Goal: Information Seeking & Learning: Learn about a topic

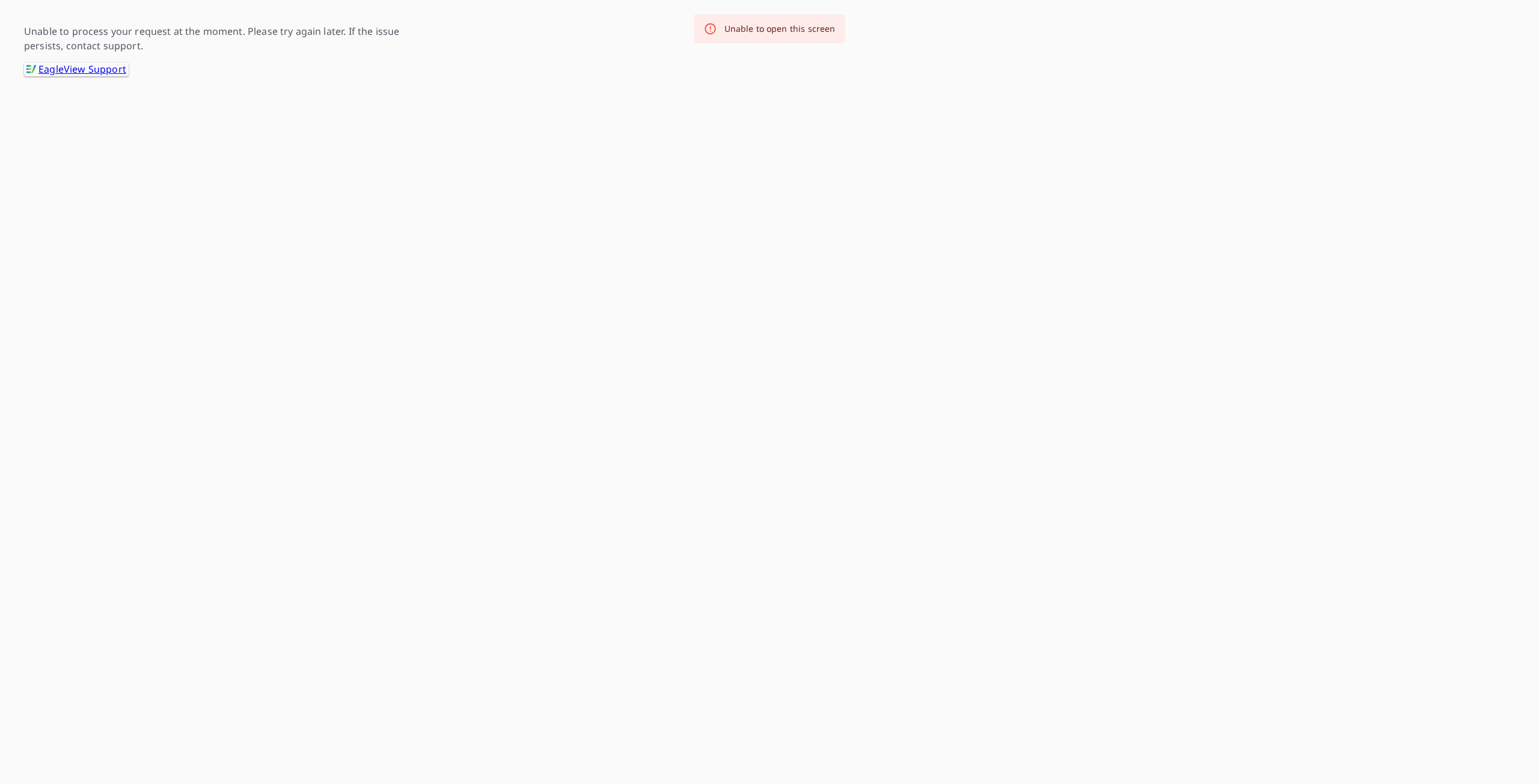
click at [103, 71] on link ".favicon_svg__cls-1{fill:#8ccc4c}.favicon_svg__cls-2{fill:#0098c5} EagleView Su…" at bounding box center [76, 70] width 104 height 14
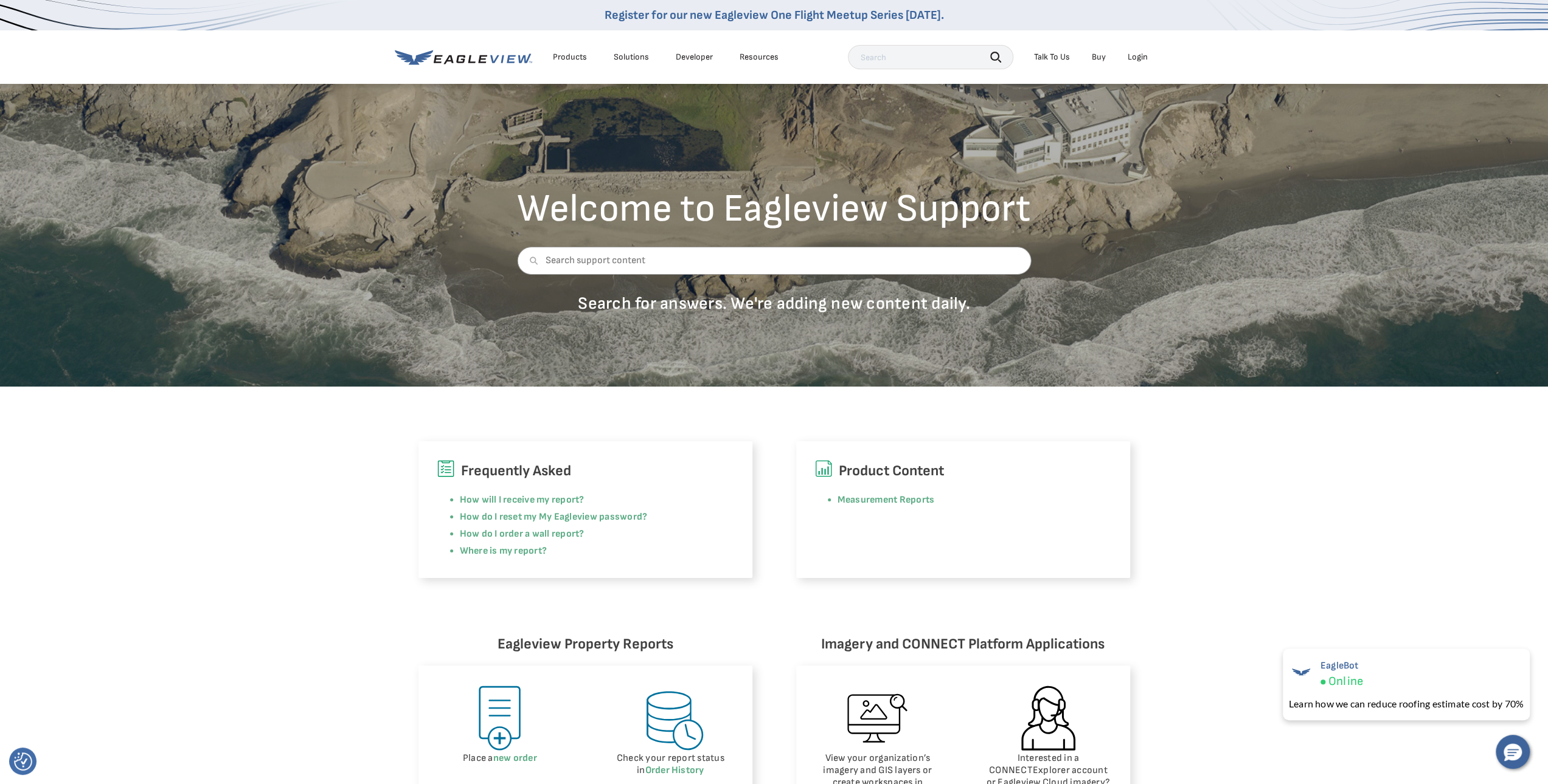
click at [1137, 55] on div "Login" at bounding box center [1137, 57] width 20 height 11
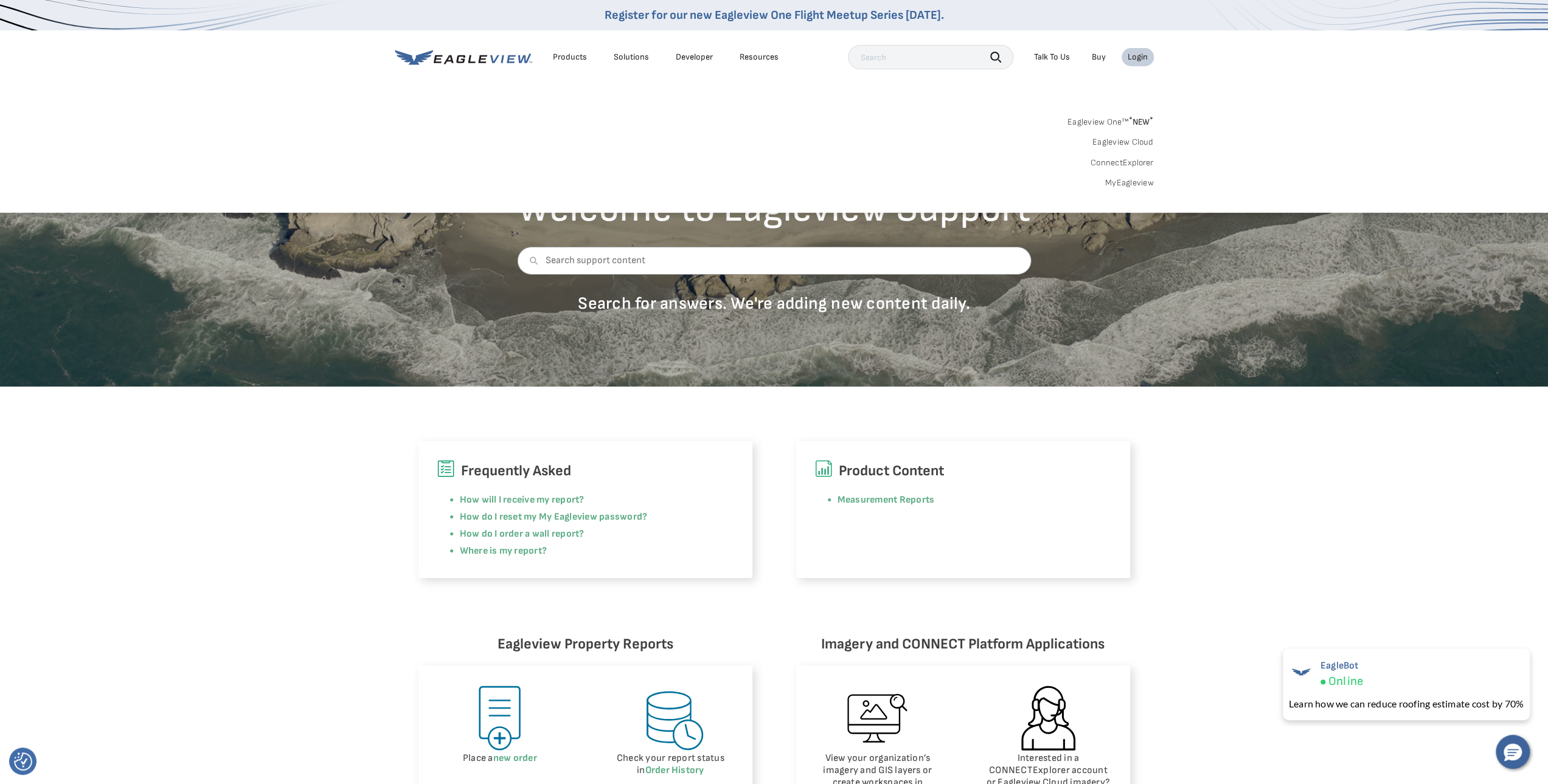
click at [1124, 184] on link "MyEagleview" at bounding box center [1129, 183] width 48 height 11
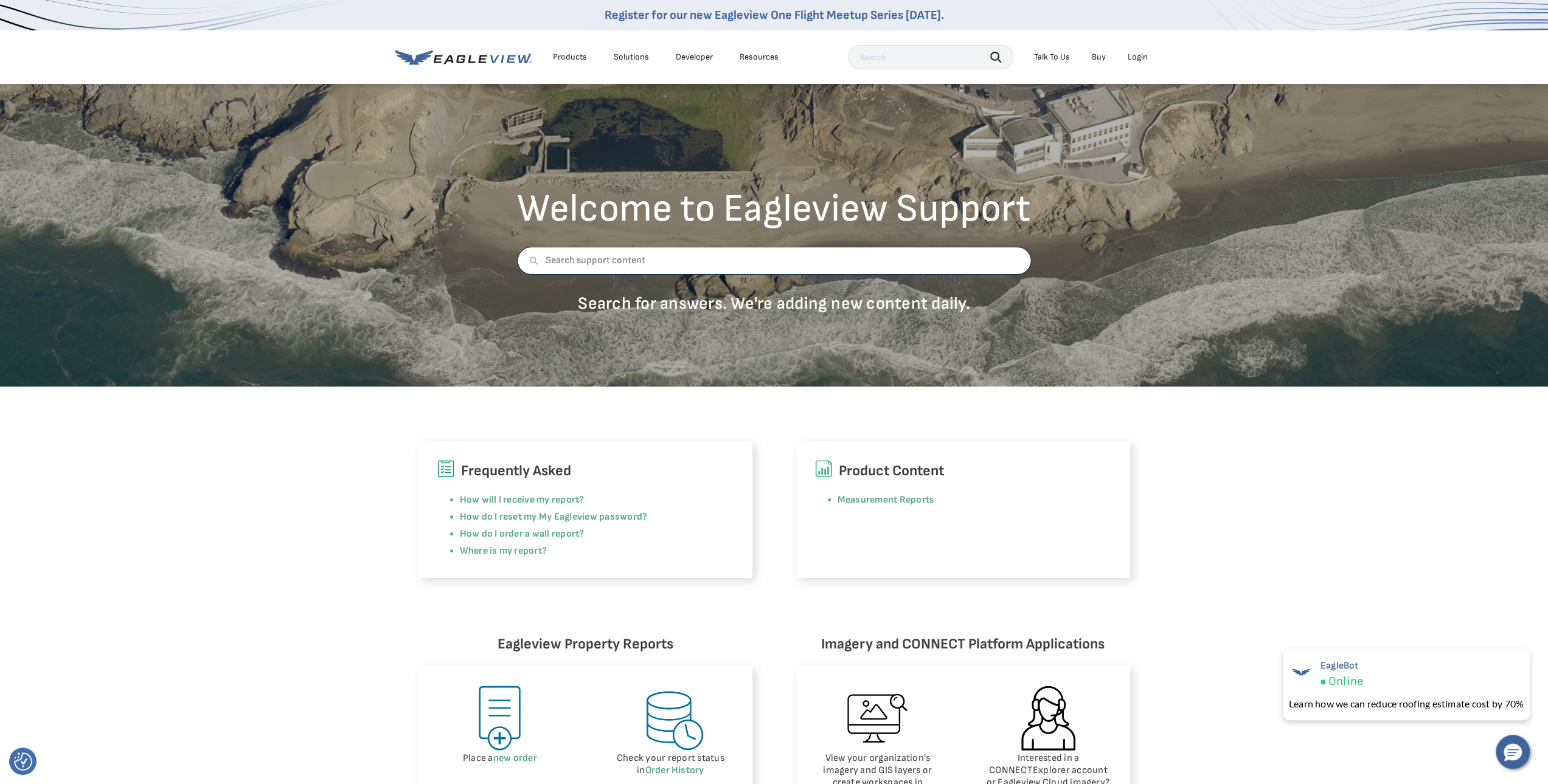
click at [658, 263] on input "text" at bounding box center [774, 261] width 514 height 28
type input "my eagleview not working"
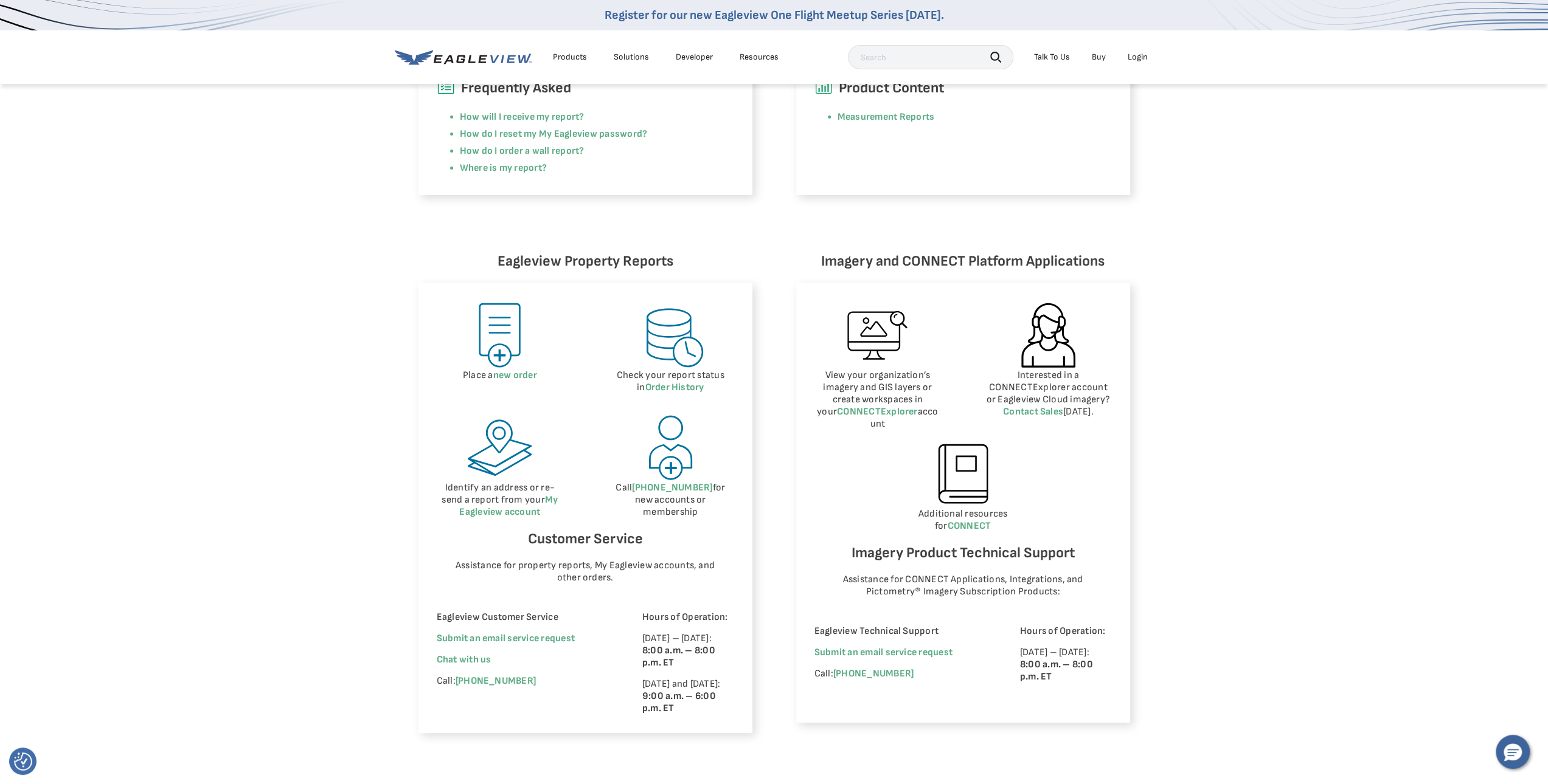
scroll to position [426, 0]
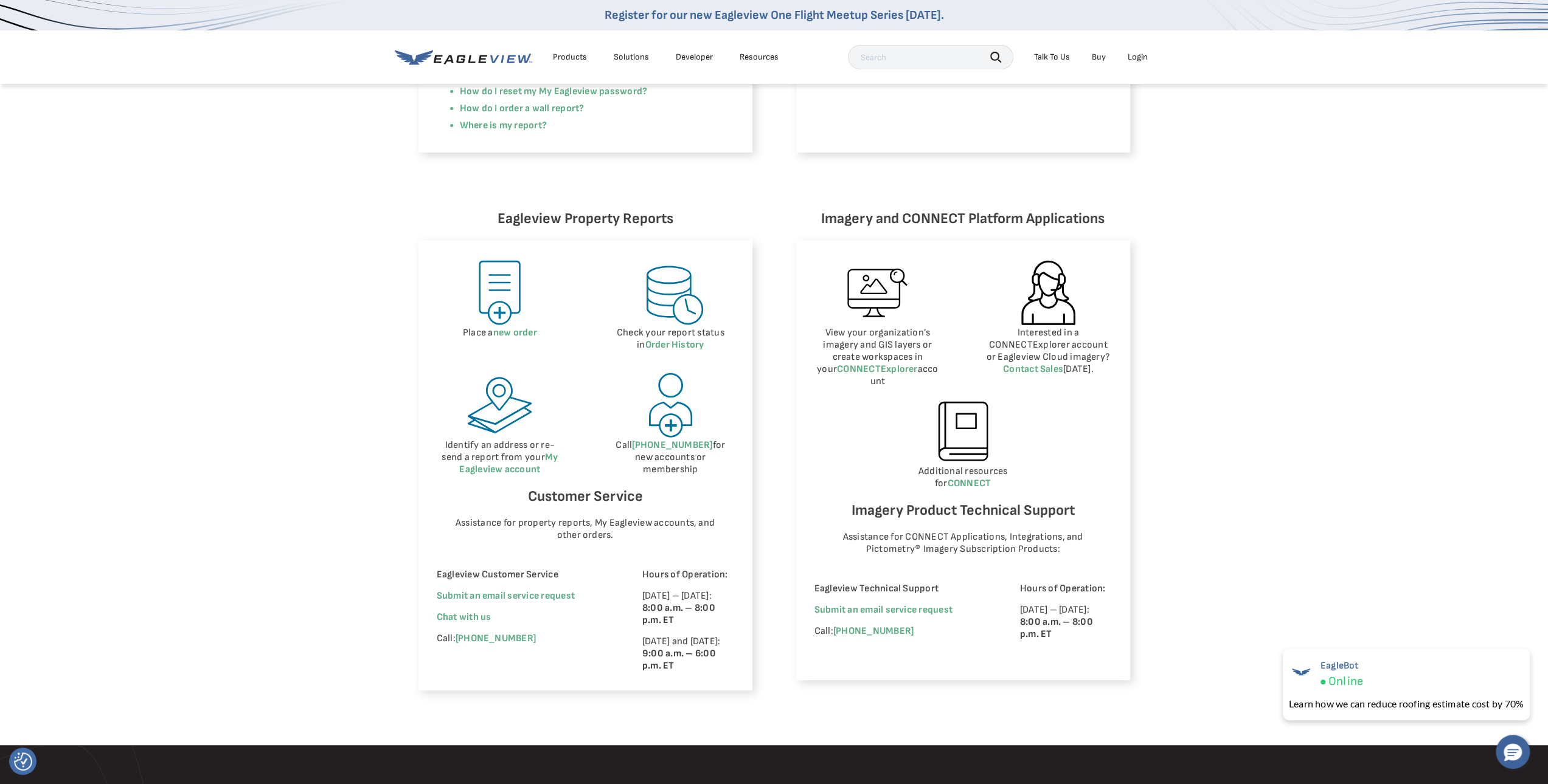
click at [503, 297] on img at bounding box center [500, 292] width 69 height 69
click at [509, 334] on link "new order" at bounding box center [515, 333] width 44 height 12
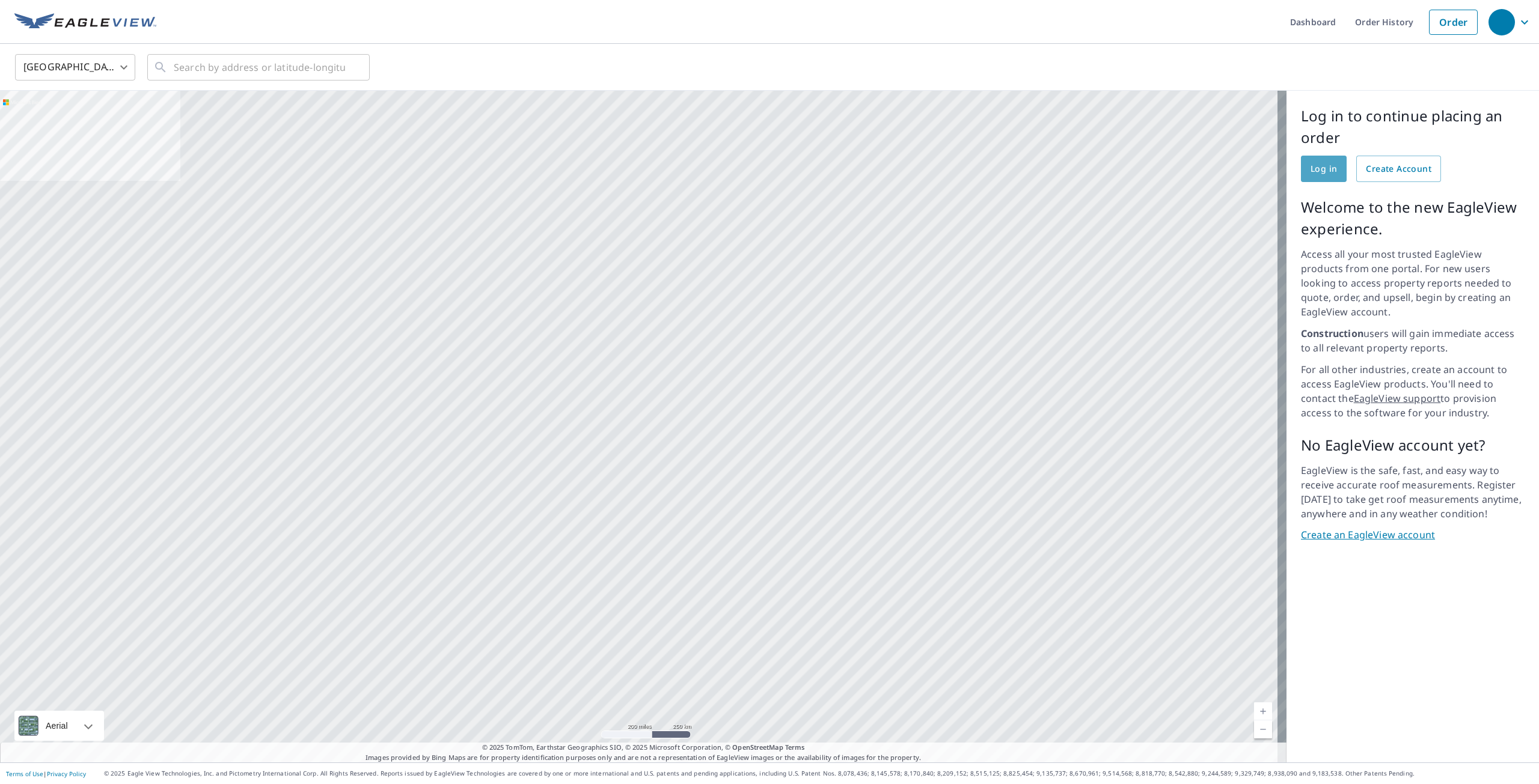
click at [1311, 169] on span "Log in" at bounding box center [1324, 169] width 27 height 15
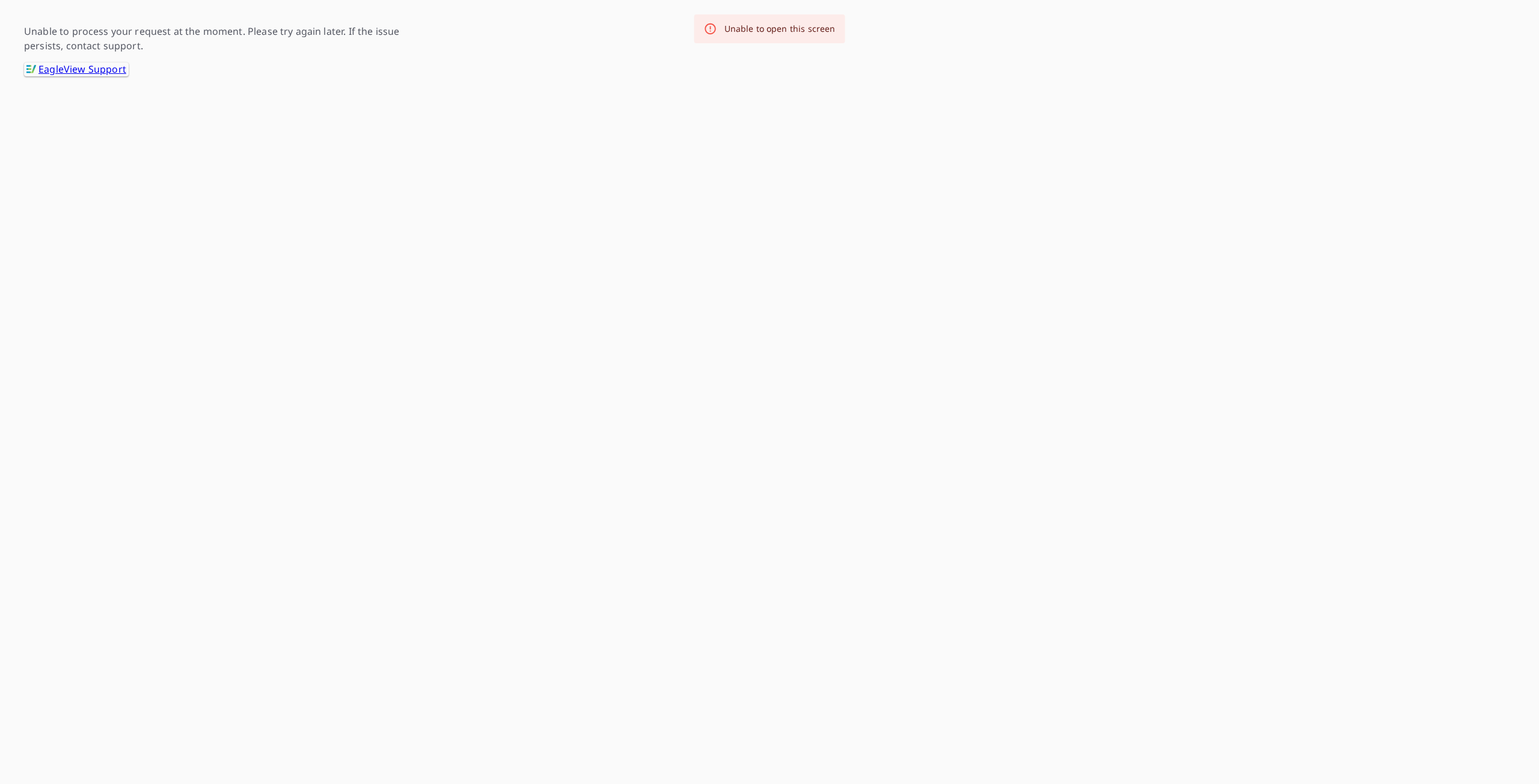
click at [758, 32] on div "Unable to open this screen" at bounding box center [780, 28] width 111 height 12
click at [81, 73] on link ".favicon_svg__cls-1{fill:#8ccc4c}.favicon_svg__cls-2{fill:#0098c5} EagleView Su…" at bounding box center [76, 70] width 104 height 14
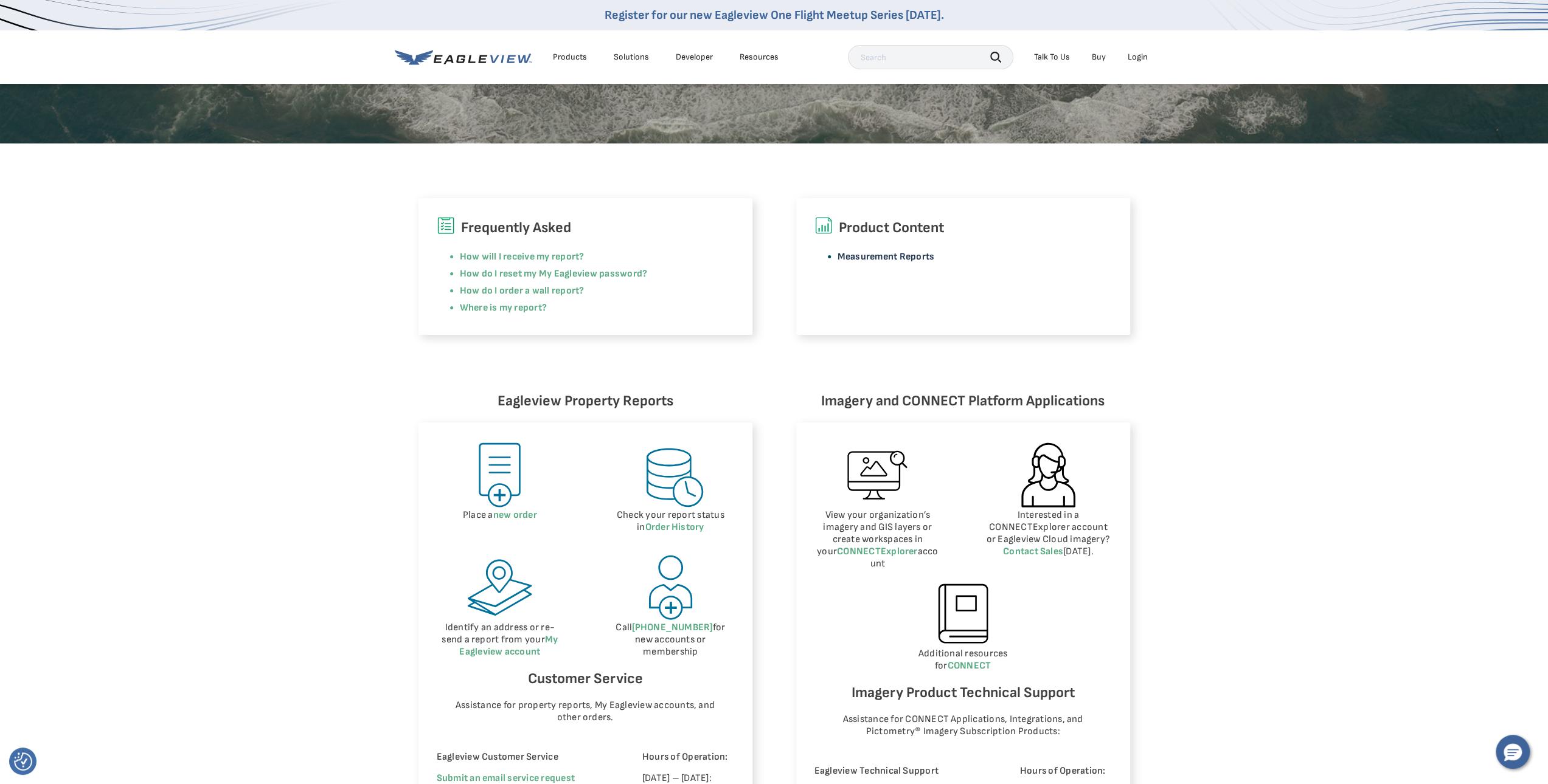
click at [885, 255] on link "Measurement Reports" at bounding box center [886, 257] width 97 height 12
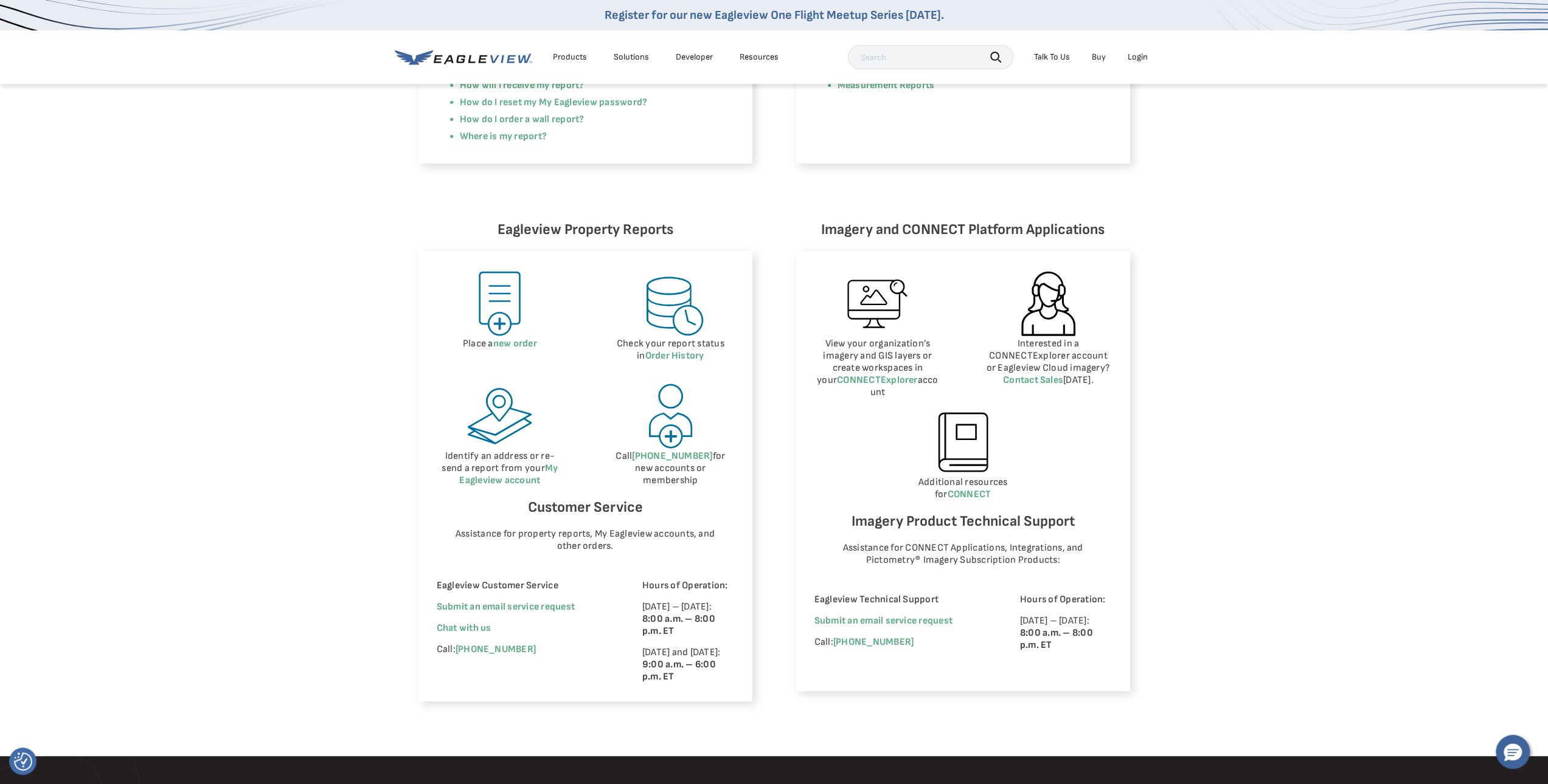
scroll to position [426, 0]
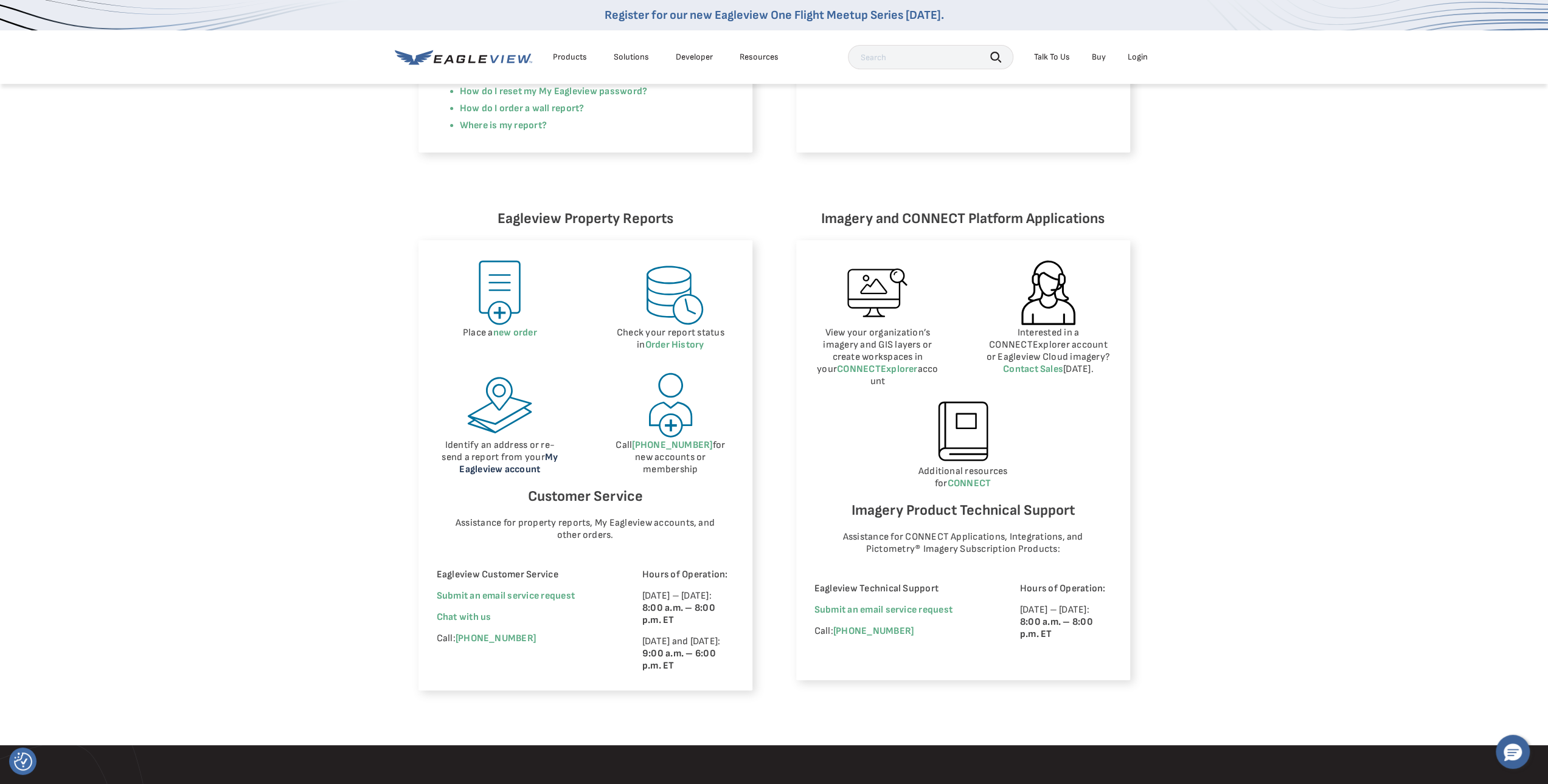
click at [522, 470] on link "My Eagleview account" at bounding box center [509, 464] width 99 height 24
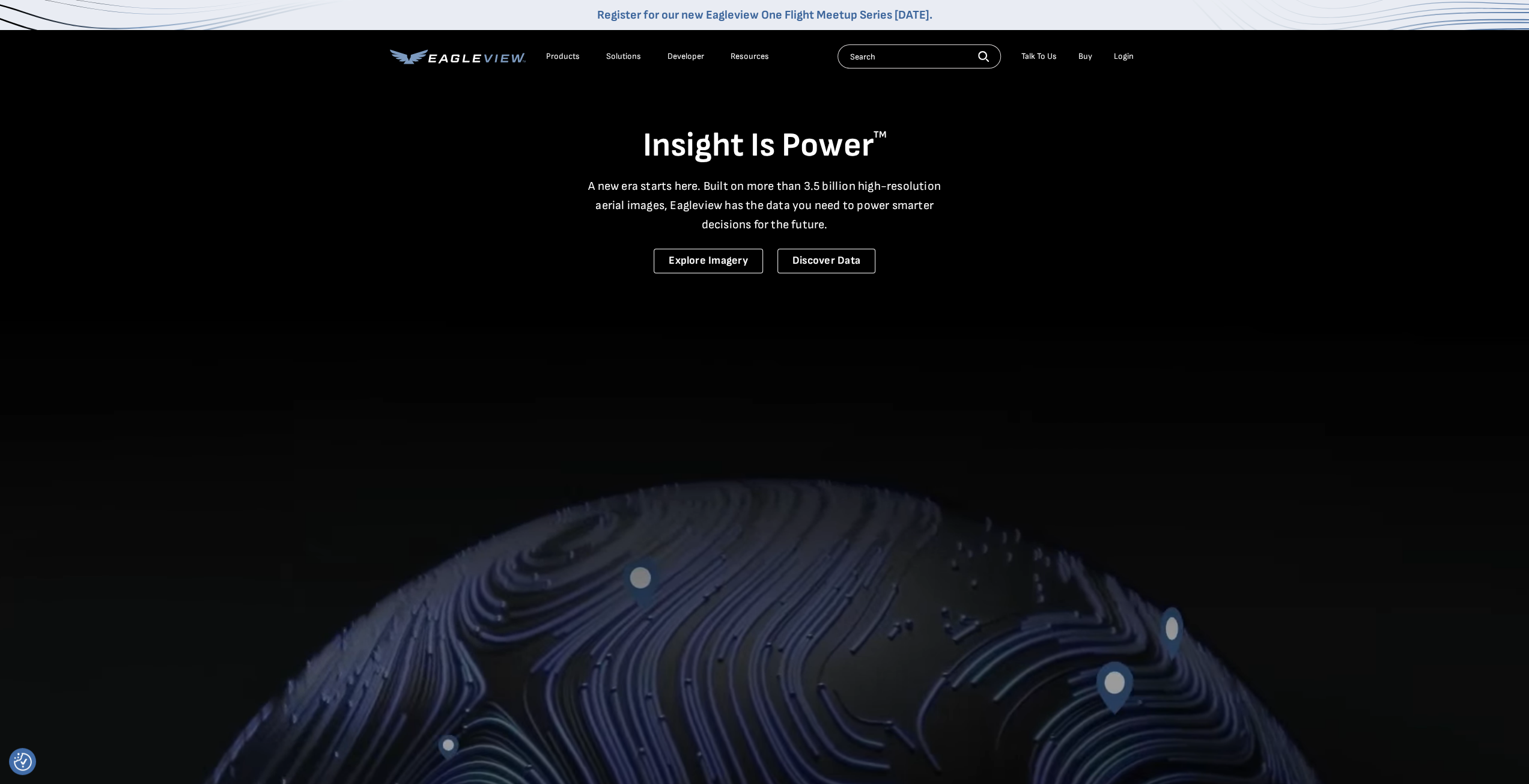
click at [1125, 53] on div "Login" at bounding box center [1123, 57] width 20 height 11
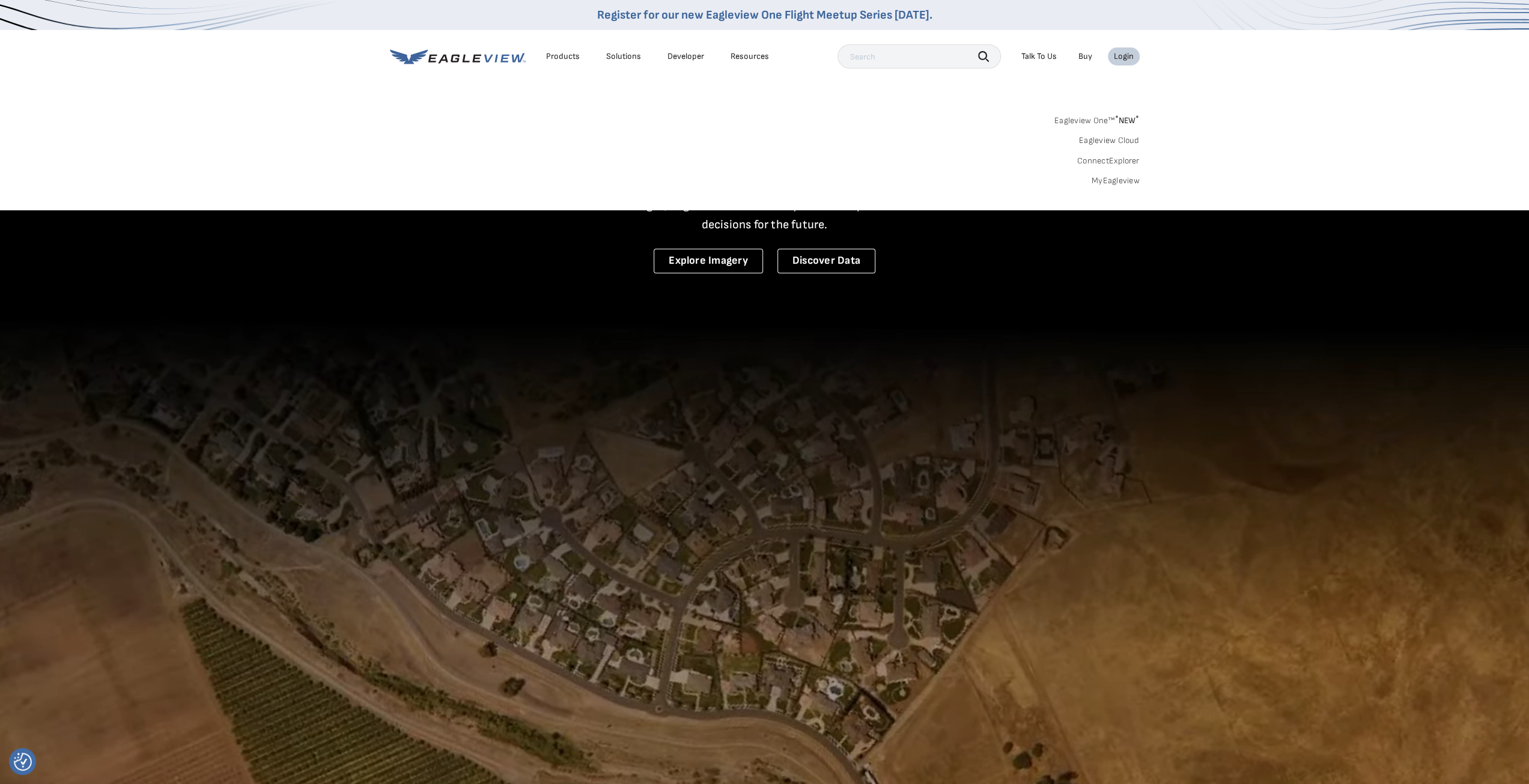
click at [1116, 119] on sup "*" at bounding box center [1116, 119] width 4 height 10
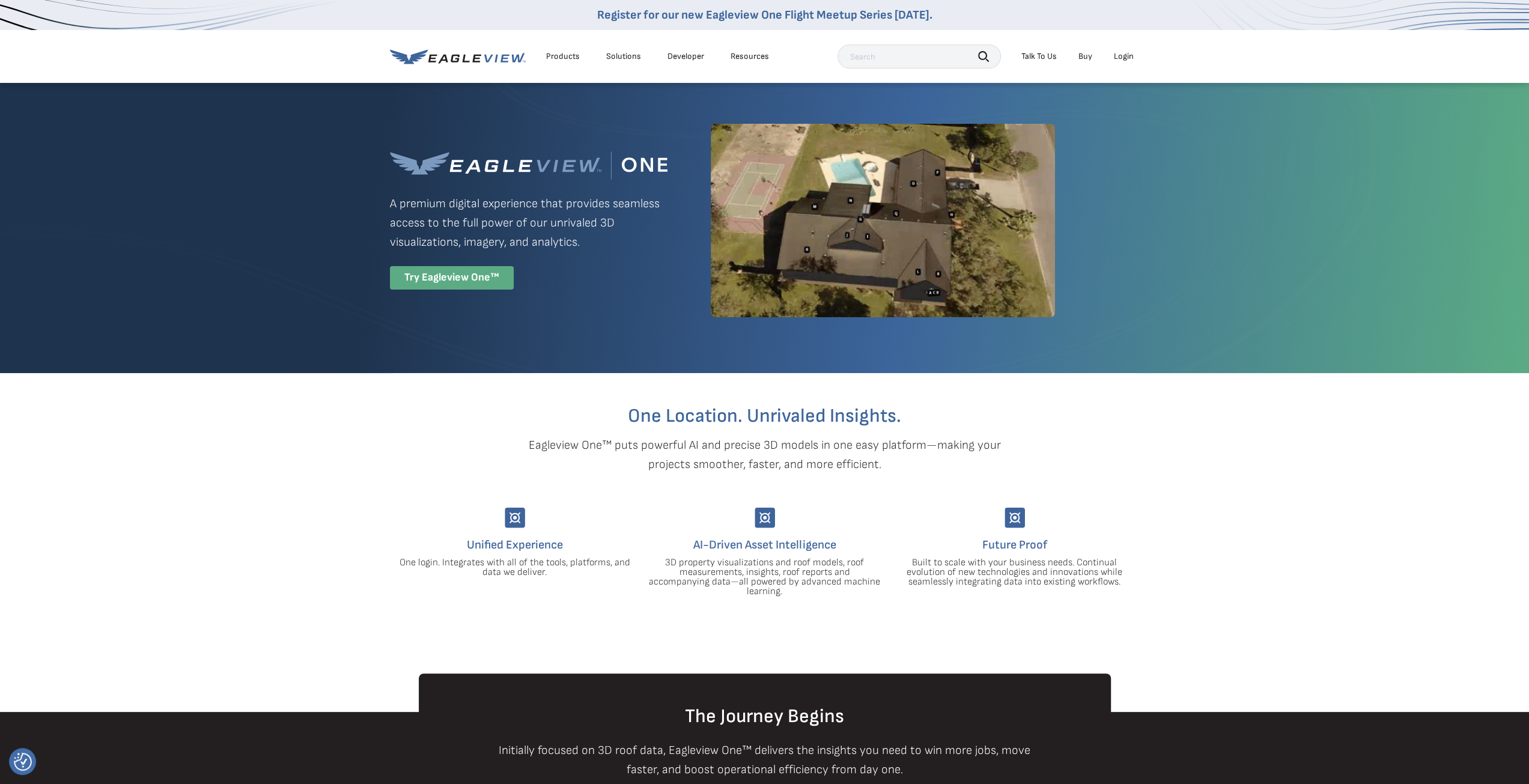
click at [488, 277] on div "Try Eagleview One™" at bounding box center [452, 278] width 124 height 24
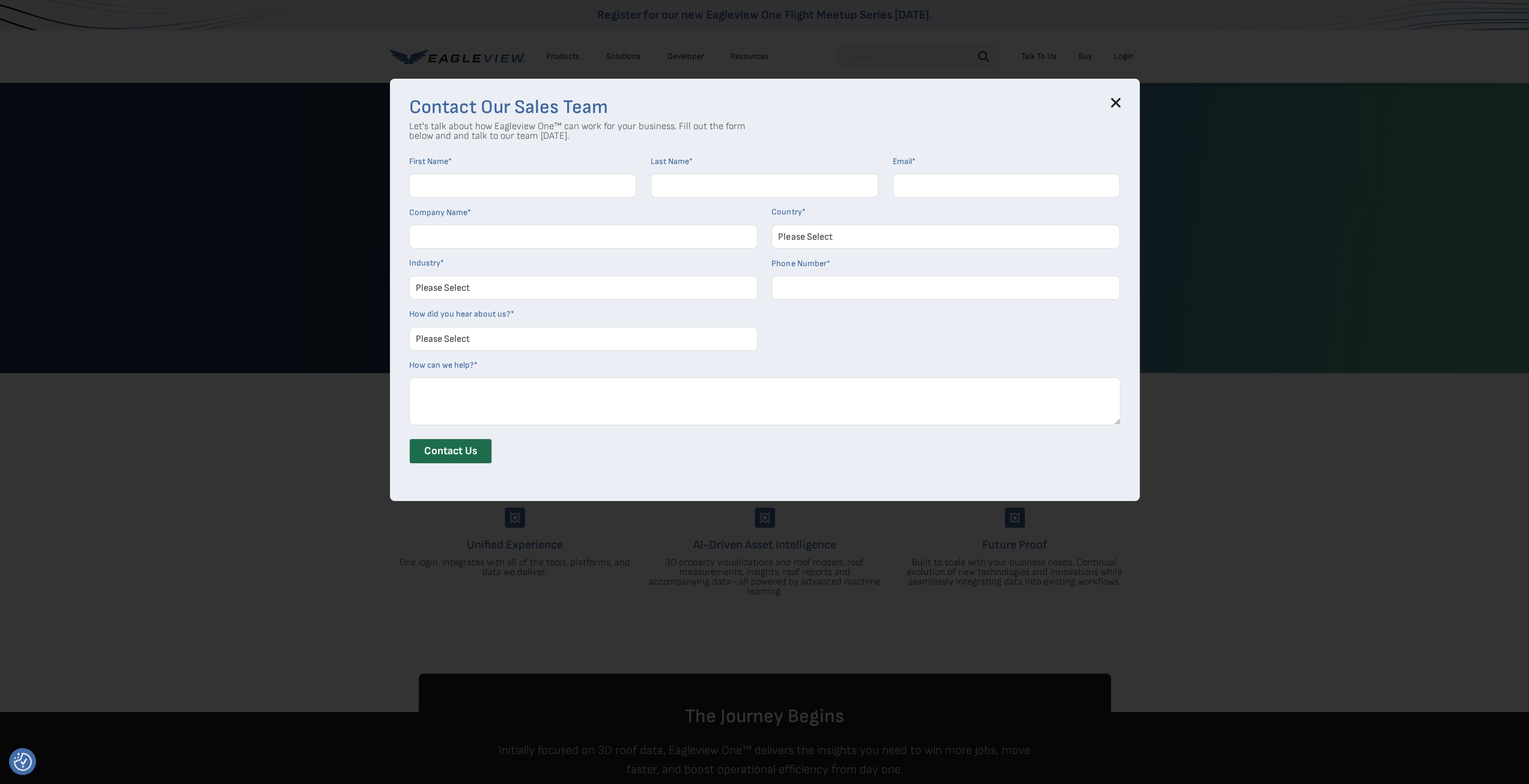
click at [1121, 99] on icon at bounding box center [1115, 103] width 9 height 9
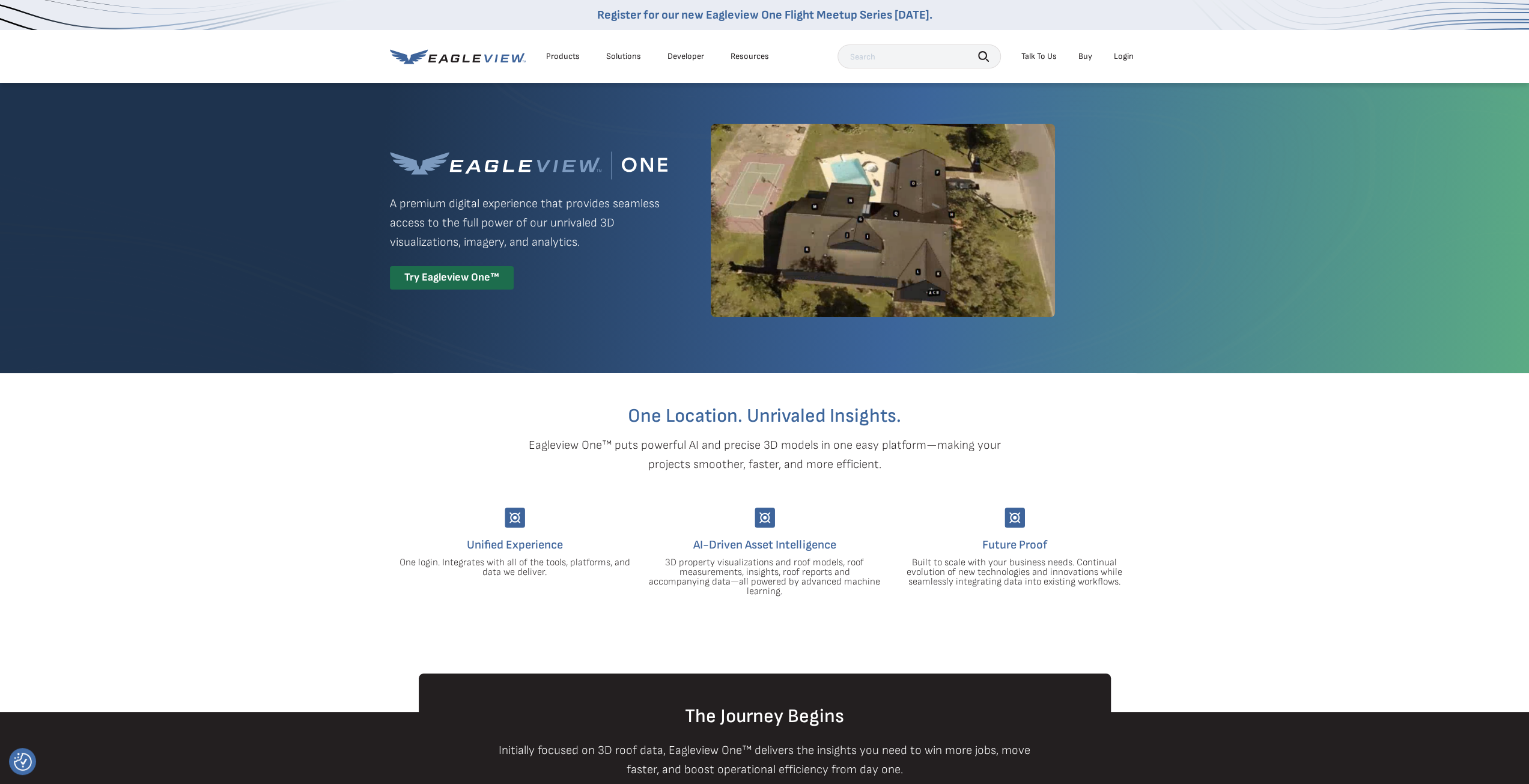
click at [1126, 57] on div "Login" at bounding box center [1123, 57] width 20 height 11
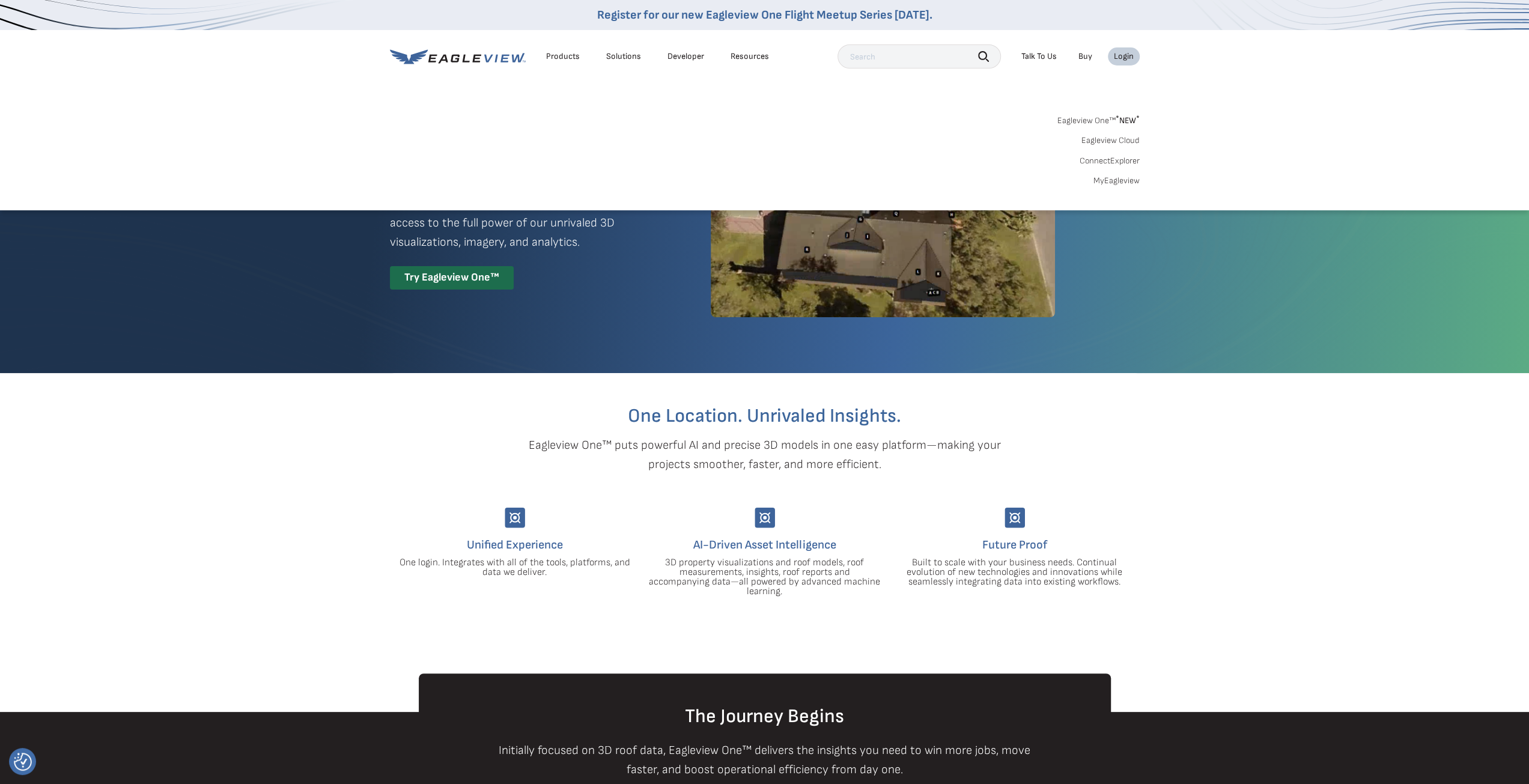
click at [1117, 135] on link "Eagleview Cloud" at bounding box center [1111, 140] width 58 height 11
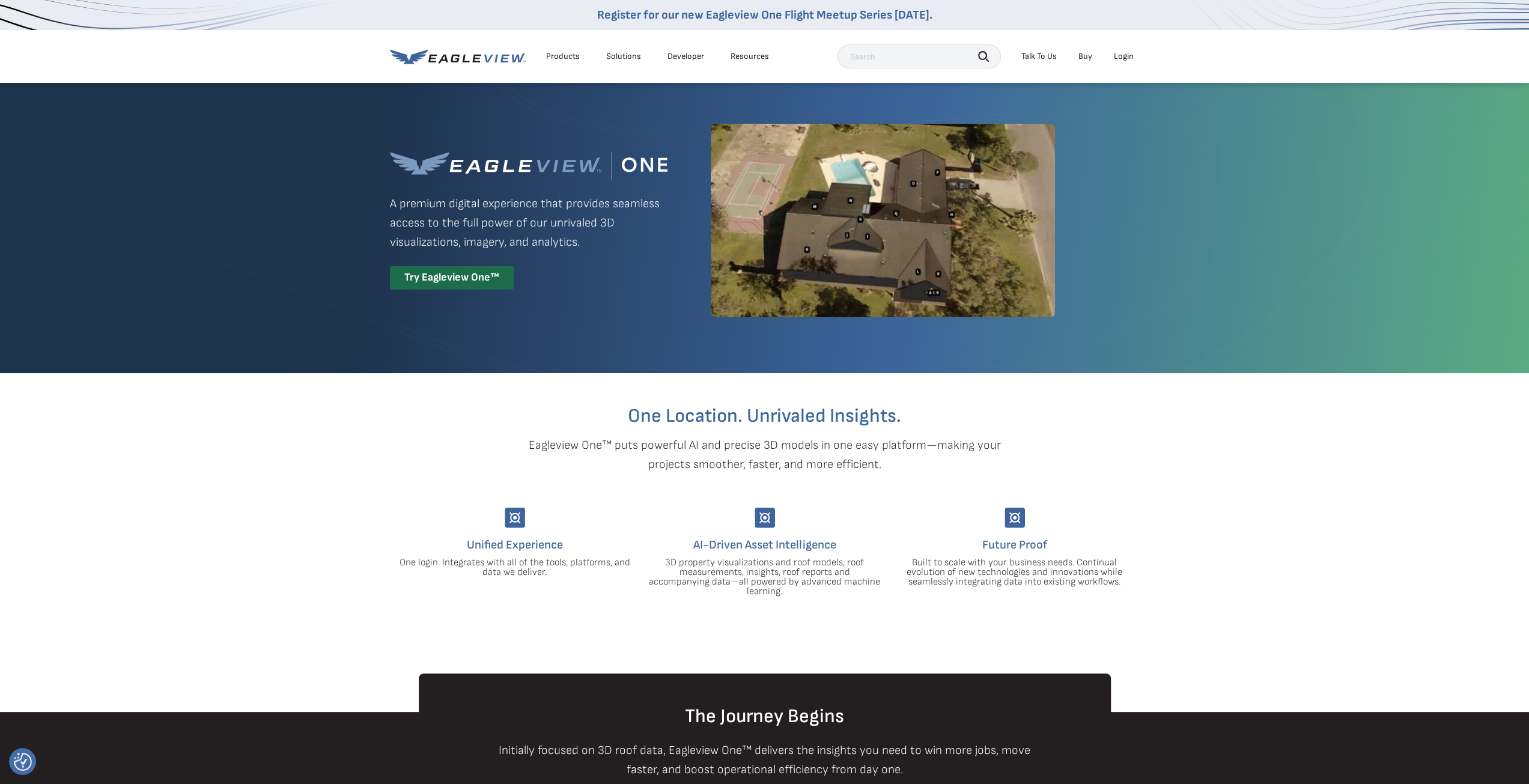
click at [1122, 61] on div "Login" at bounding box center [1123, 57] width 20 height 11
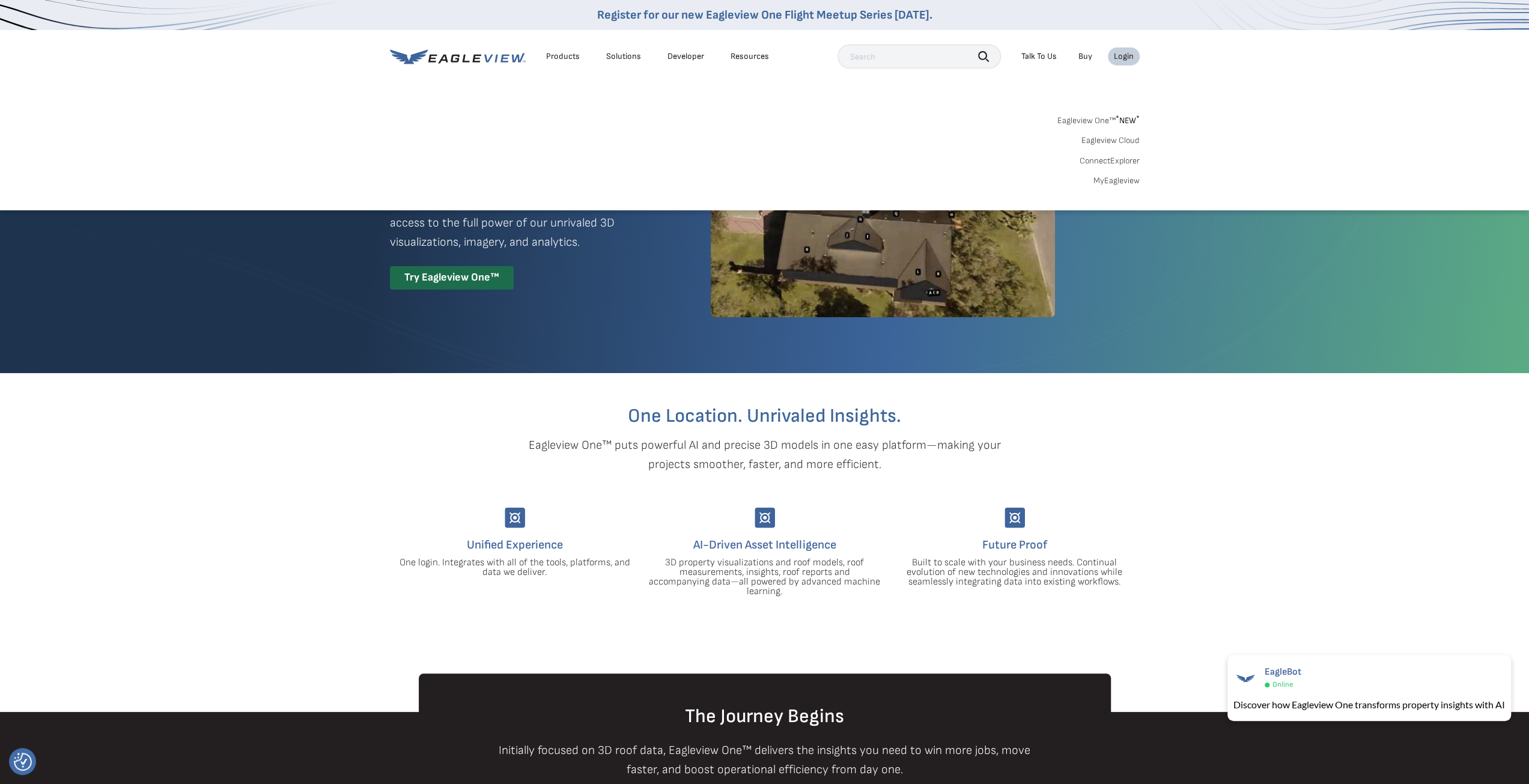
click at [1108, 162] on link "ConnectExplorer" at bounding box center [1110, 161] width 60 height 11
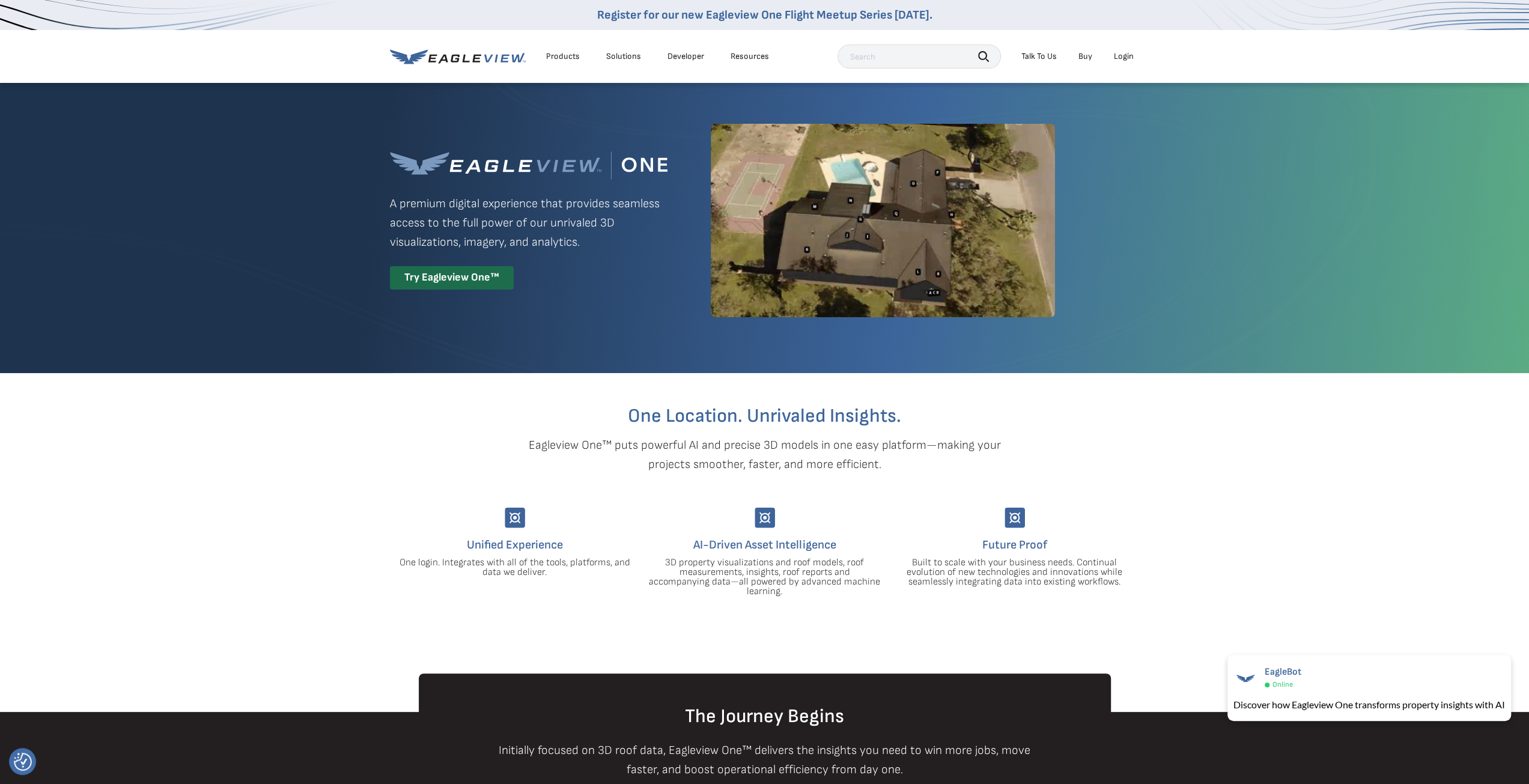
click at [1131, 58] on div "Login" at bounding box center [1123, 57] width 20 height 11
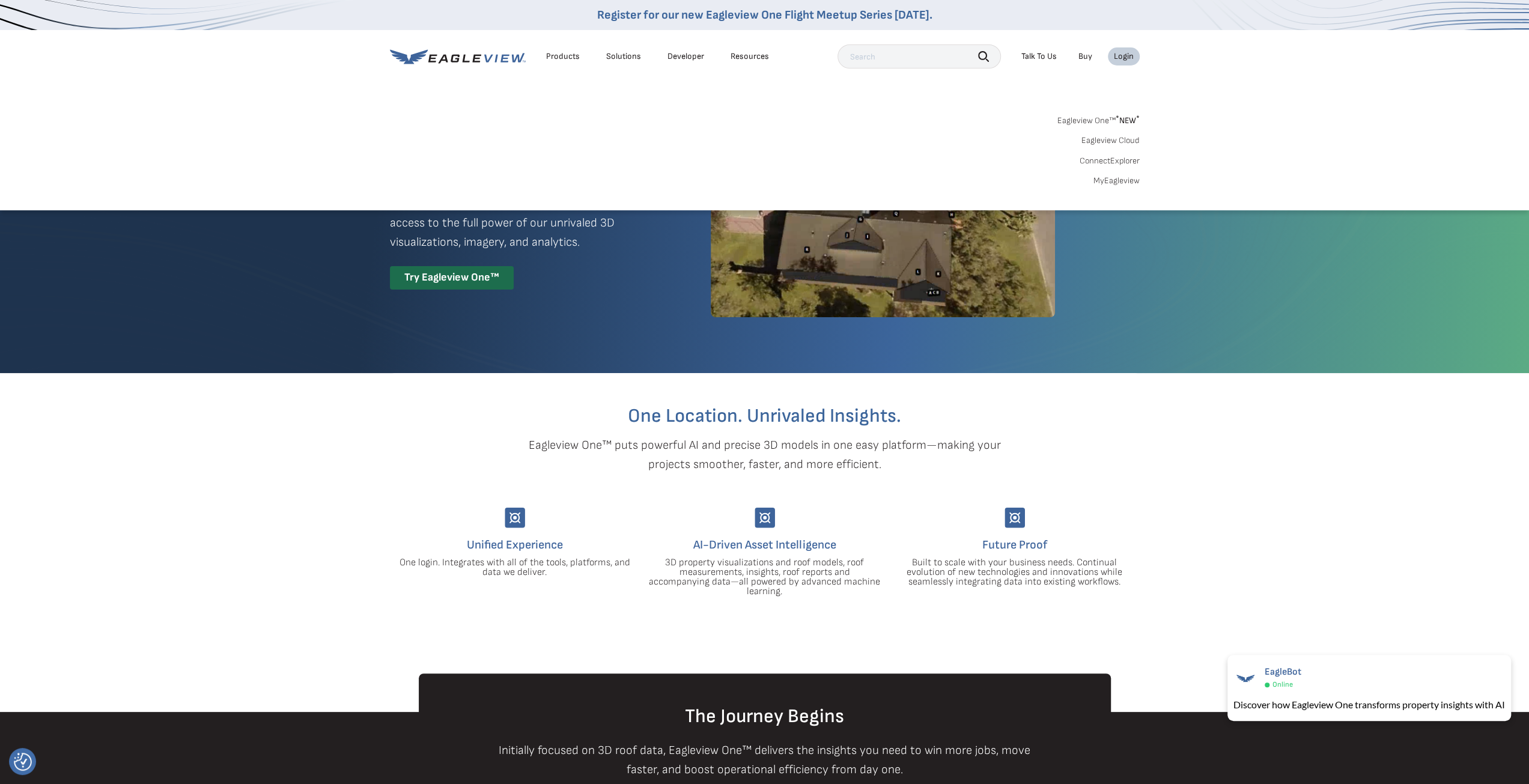
click at [1121, 176] on link "MyEagleview" at bounding box center [1116, 181] width 46 height 11
